Goal: Submit feedback/report problem

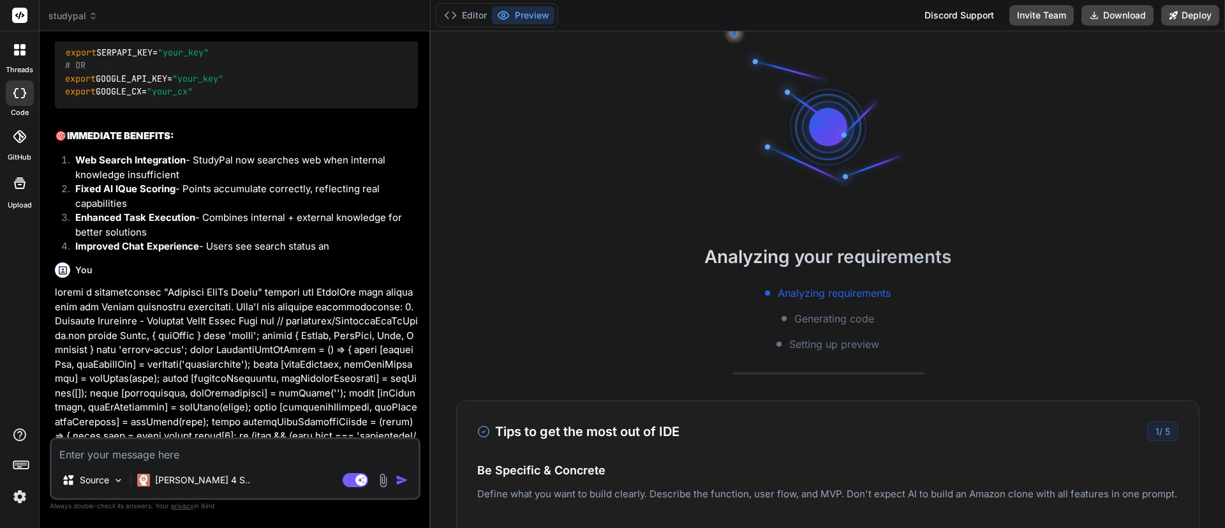
scroll to position [85, 0]
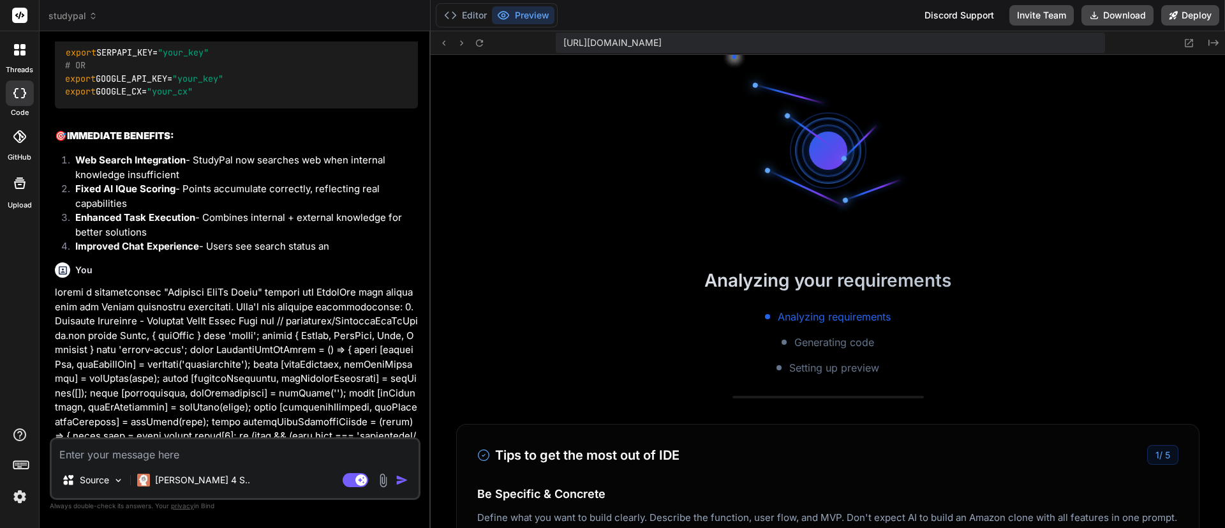
type textarea "x"
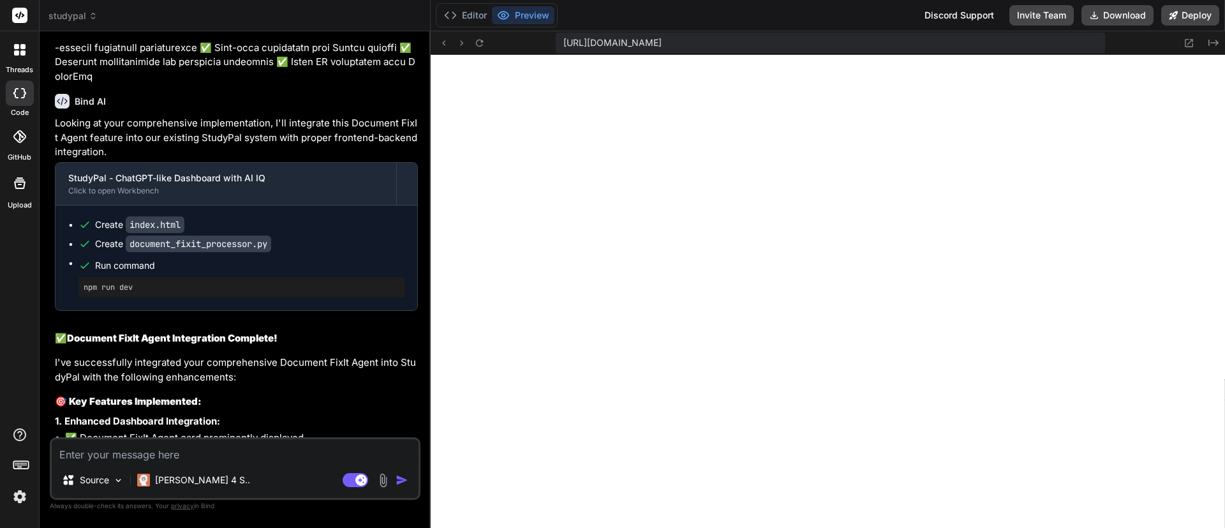
scroll to position [11988, 0]
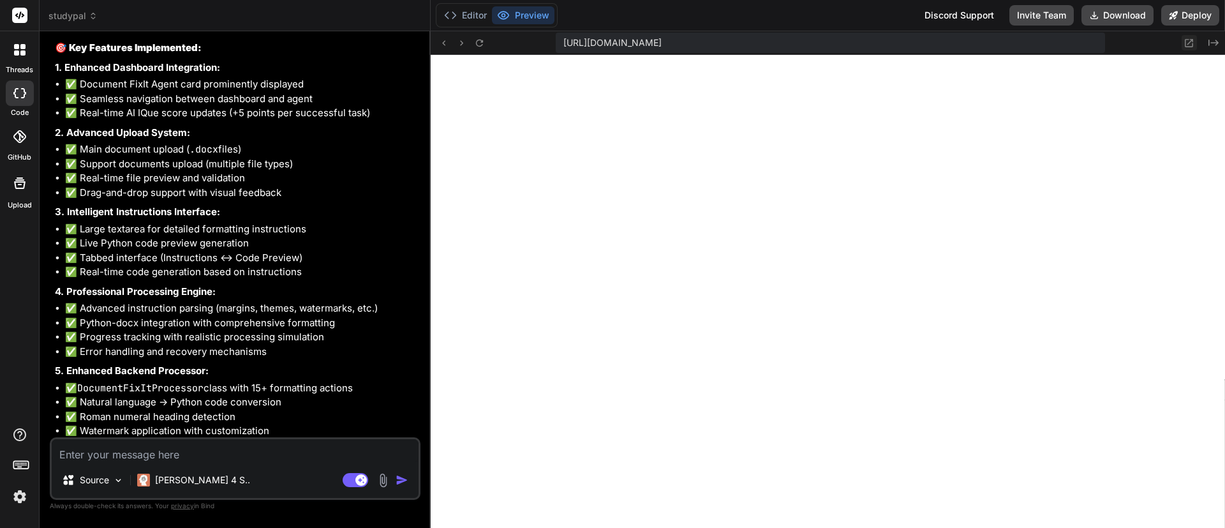
click at [1184, 36] on button at bounding box center [1189, 42] width 15 height 15
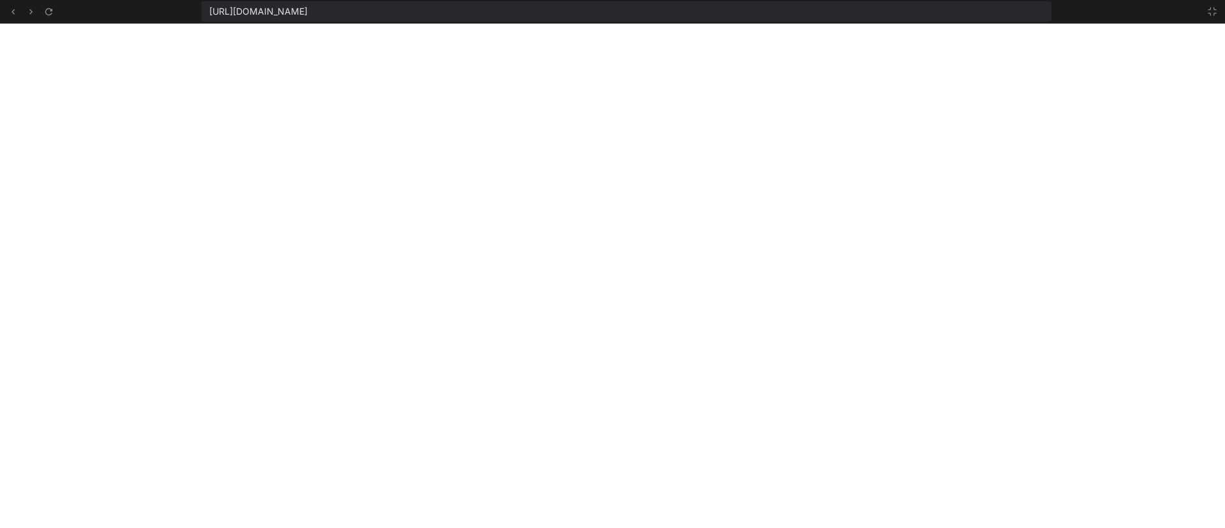
scroll to position [437, 0]
click at [1211, 15] on icon at bounding box center [1212, 11] width 10 height 10
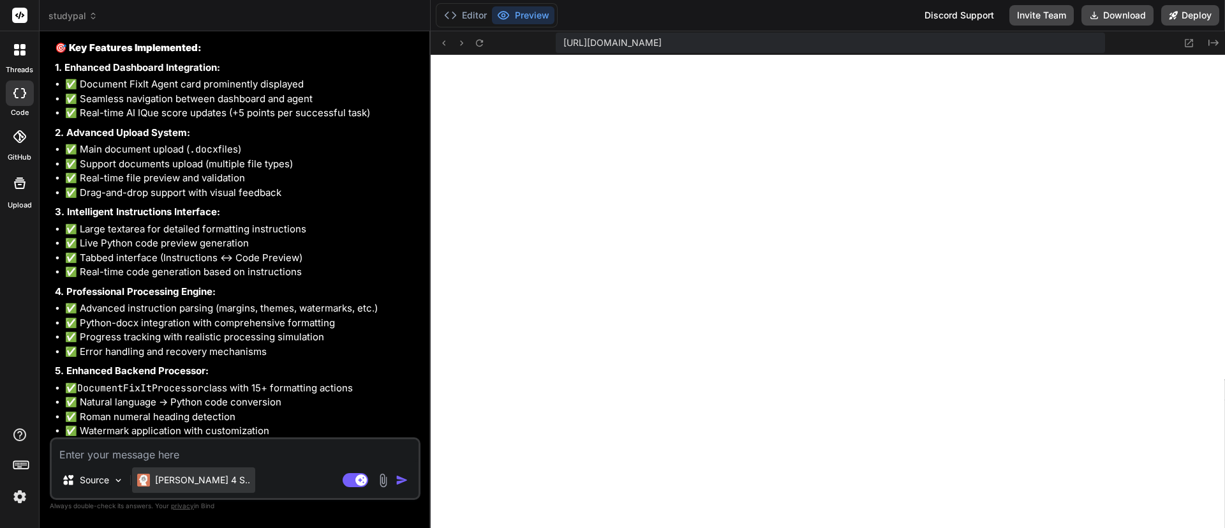
scroll to position [461, 0]
paste textarea "the new feature looks awesome but when i try to open the file up that was fixed…"
type textarea "the new feature looks awesome but when i try to open the file up that was fixed…"
type textarea "x"
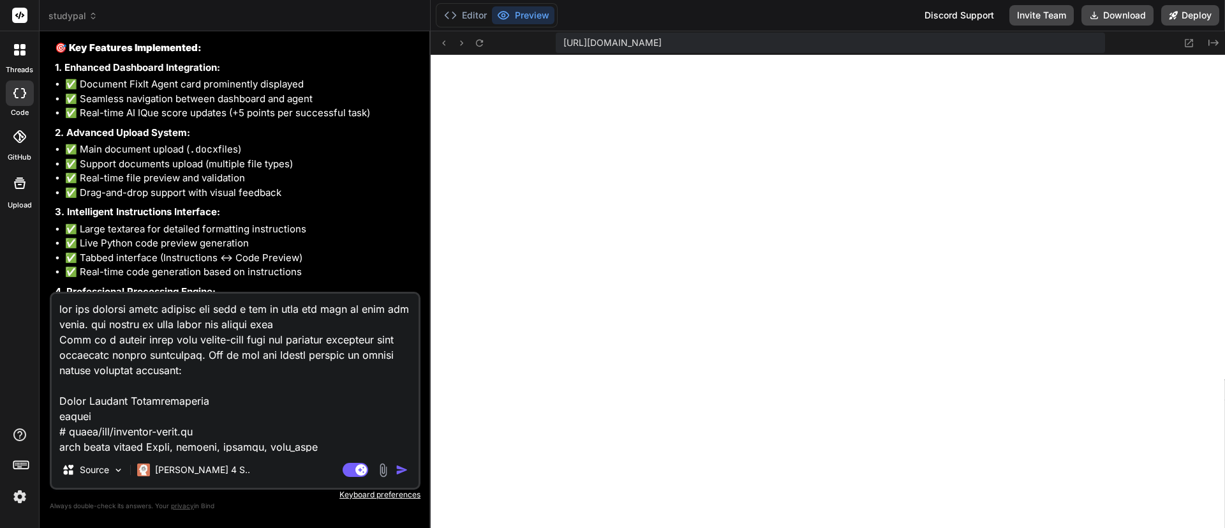
scroll to position [7537, 0]
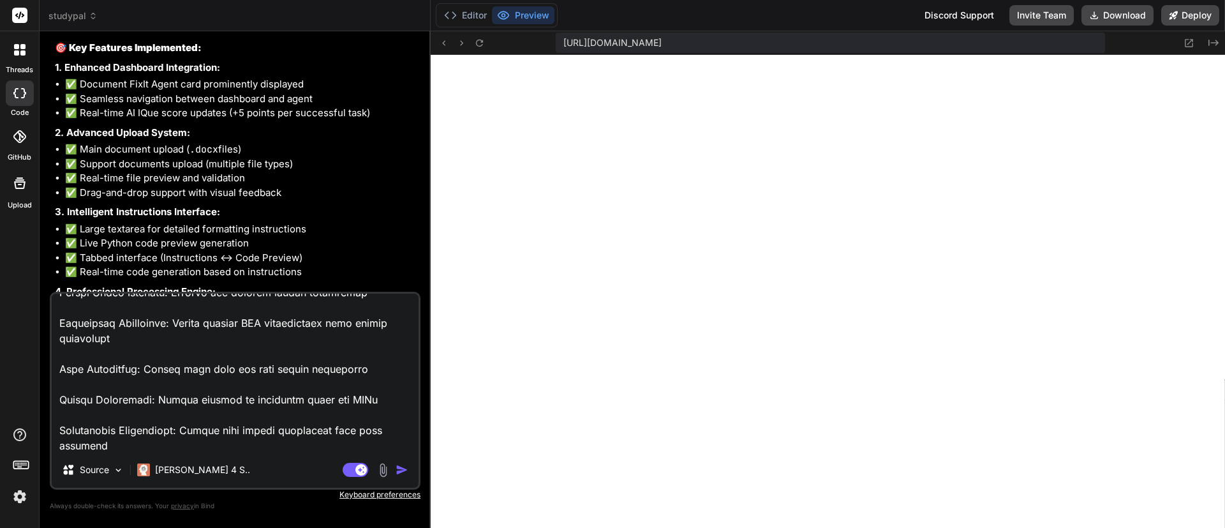
type textarea "the new feature looks awesome but when i try to open the file up that was fixed…"
click at [386, 469] on img at bounding box center [383, 470] width 15 height 15
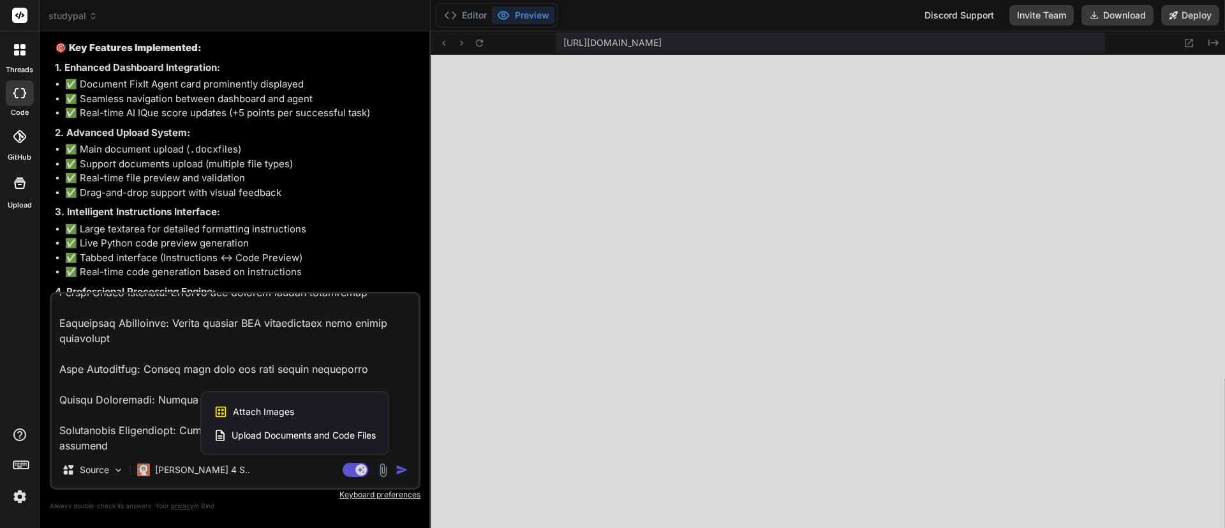
click at [306, 401] on div "Attach Images Image attachments are only supported in Claude and Gemini models." at bounding box center [295, 411] width 162 height 24
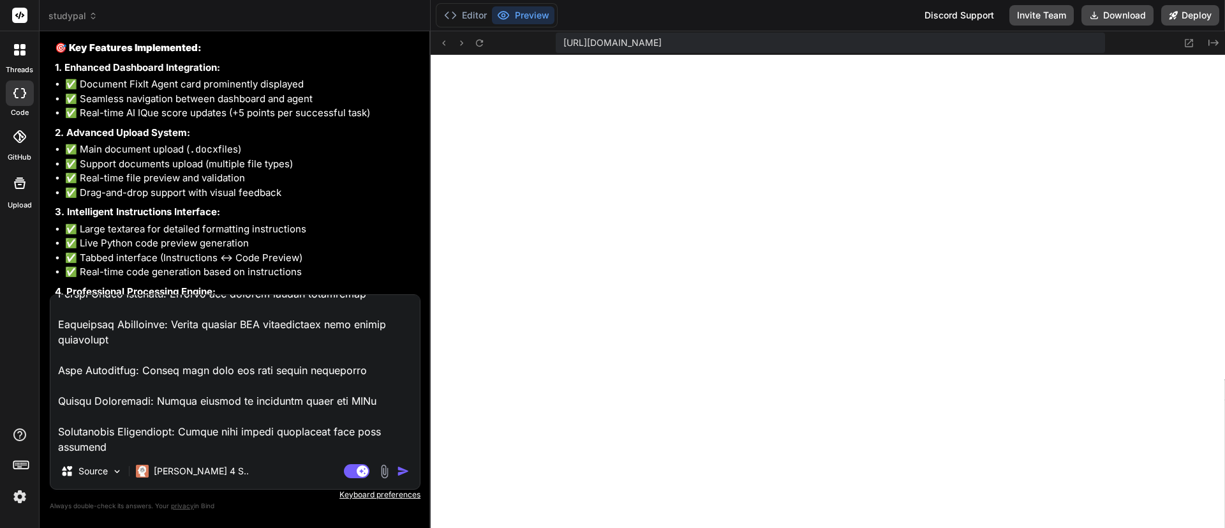
click at [387, 477] on img at bounding box center [384, 471] width 15 height 15
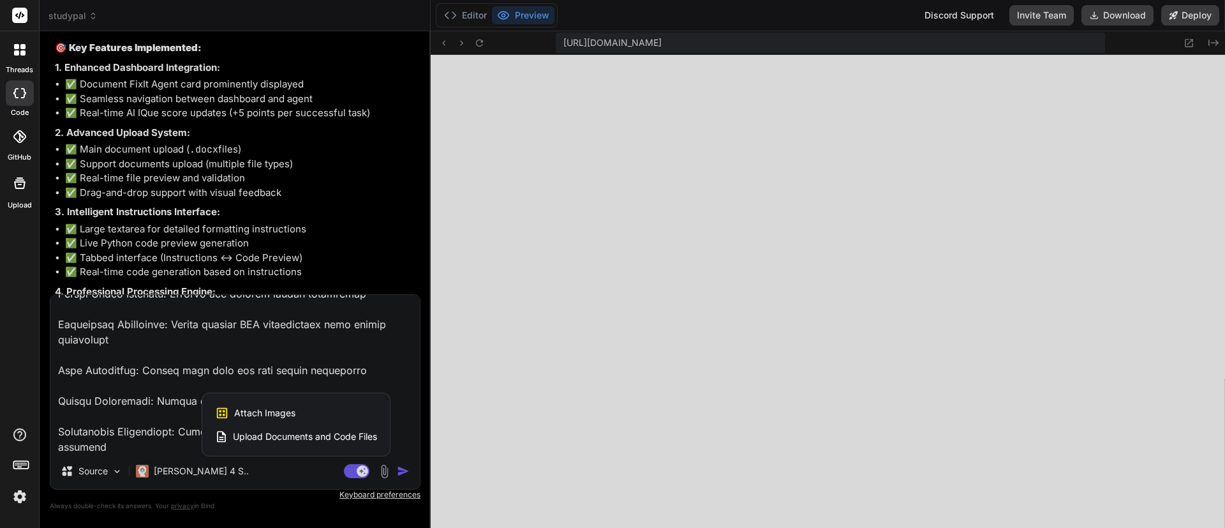
click at [324, 413] on div "Attach Images Image attachments are only supported in Claude and Gemini models." at bounding box center [296, 413] width 162 height 24
type textarea "x"
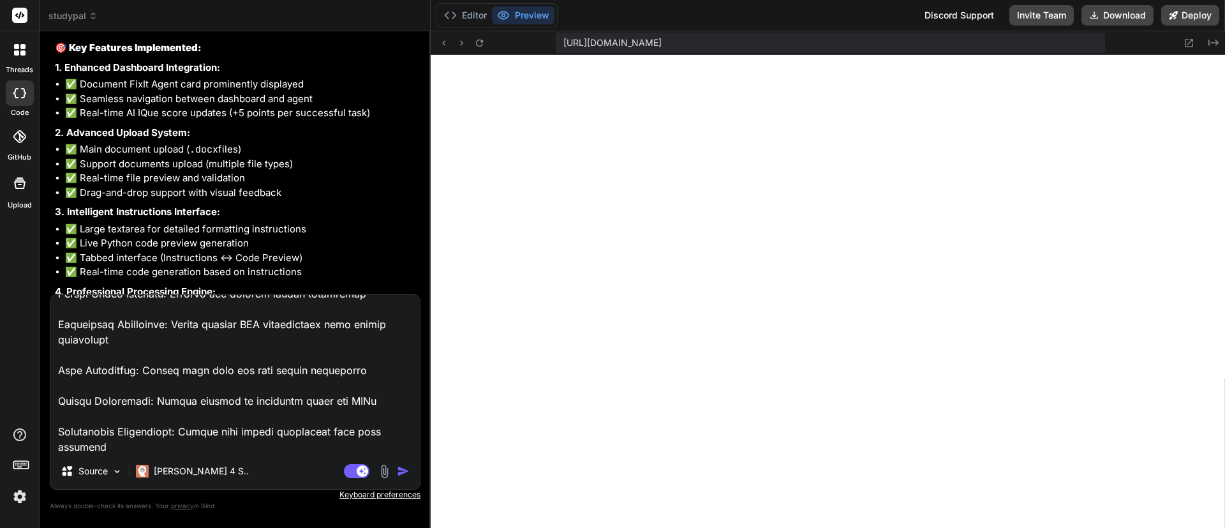
type input "C:\fakepath\2025-10-02_22-12-19.jpg"
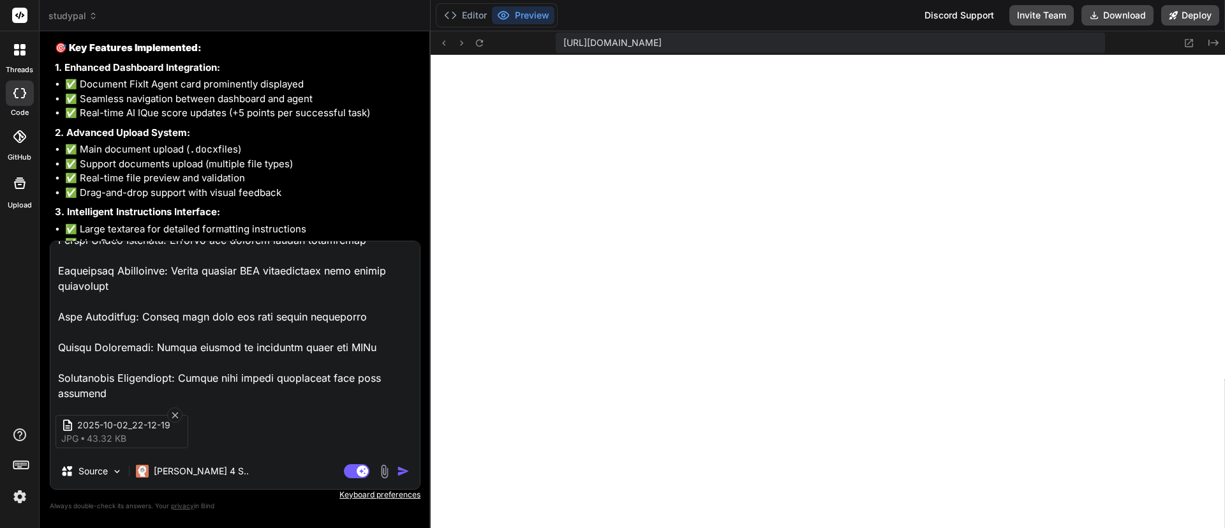
click at [405, 470] on img "button" at bounding box center [403, 471] width 13 height 13
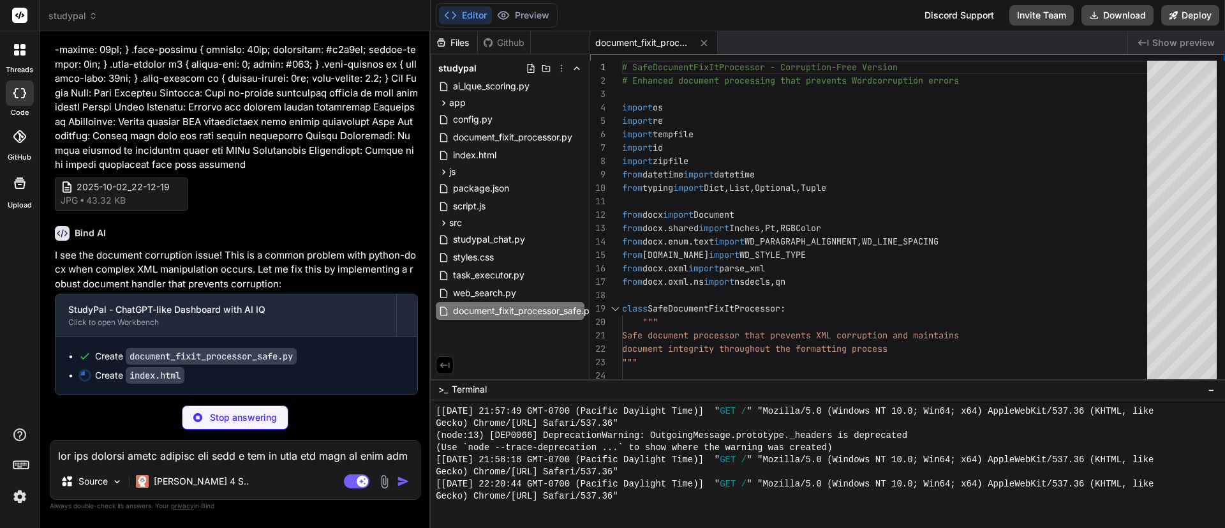
scroll to position [15203, 0]
type textarea "x"
type textarea "} }); </script> </body> </html>"
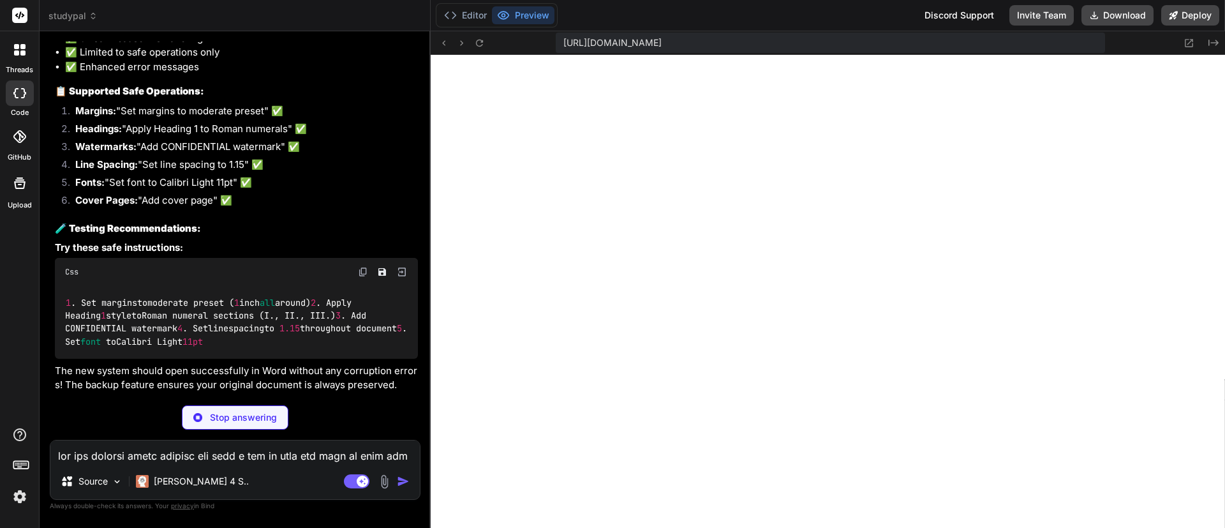
scroll to position [16222, 0]
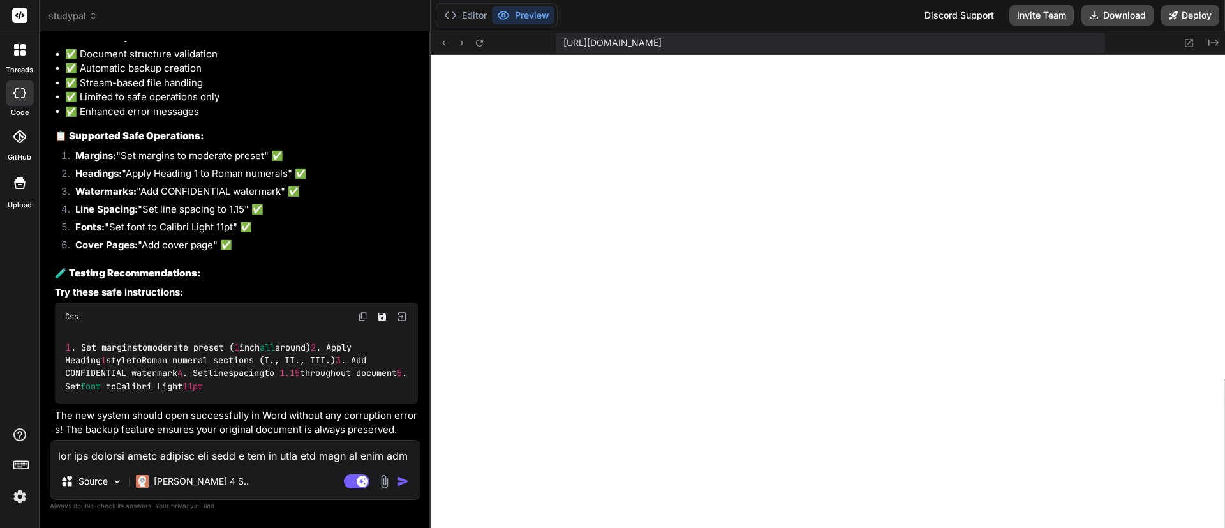
type textarea "x"
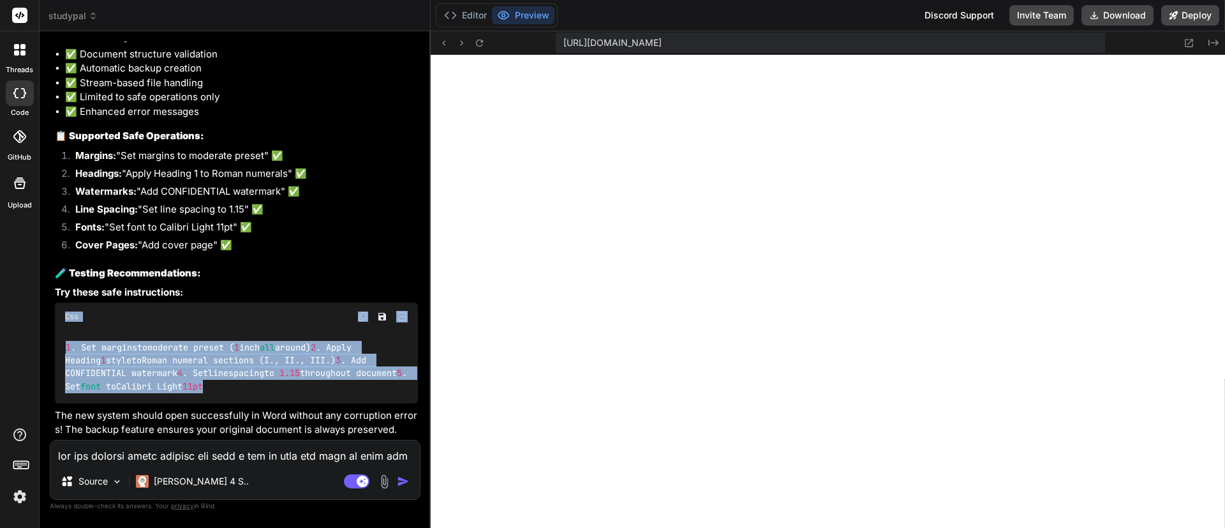
drag, startPoint x: 275, startPoint y: 386, endPoint x: 48, endPoint y: 304, distance: 241.6
click at [48, 304] on div "Bind AI Web Search Created with Pixso. Code Generator You so the top header nav…" at bounding box center [235, 279] width 391 height 496
click at [368, 331] on div "1 . Set margins to moderate preset ( 1 inch all around) 2 . Apply Heading 1 sty…" at bounding box center [236, 367] width 363 height 73
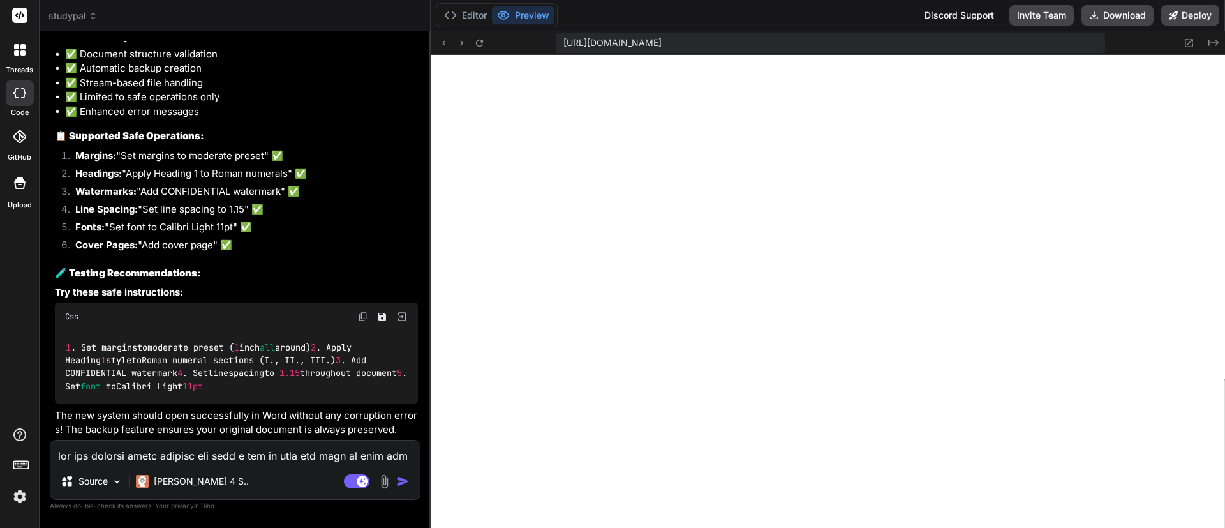
click at [366, 311] on img at bounding box center [363, 316] width 10 height 10
click at [228, 458] on textarea at bounding box center [234, 451] width 369 height 23
